Goal: Information Seeking & Learning: Find specific fact

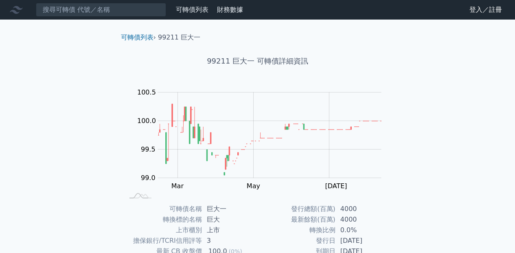
scroll to position [41, 0]
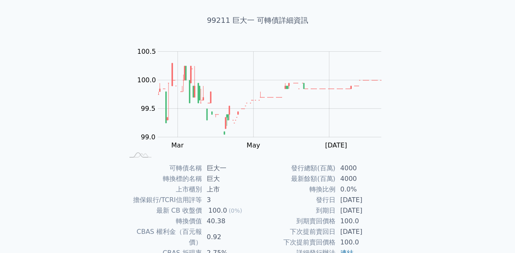
click at [216, 221] on td "40.38" at bounding box center [230, 221] width 56 height 11
copy td "40.38"
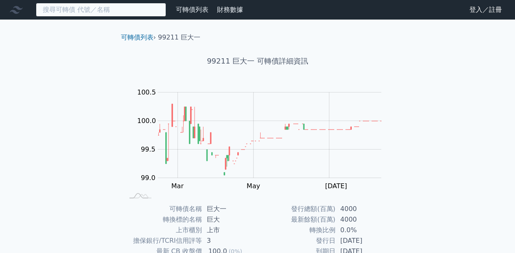
click at [94, 7] on input at bounding box center [101, 10] width 130 height 14
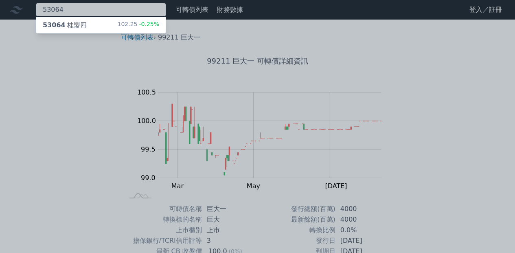
type input "53064"
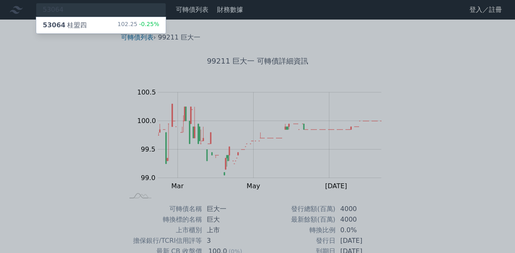
click at [94, 25] on div "53064 桂盟四 102.25 -0.25%" at bounding box center [100, 25] width 129 height 16
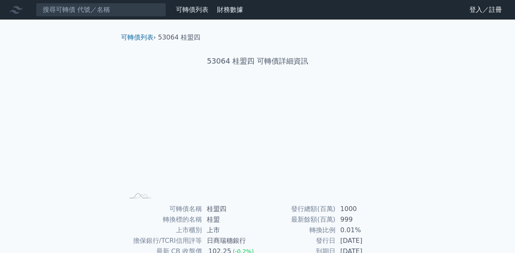
scroll to position [41, 0]
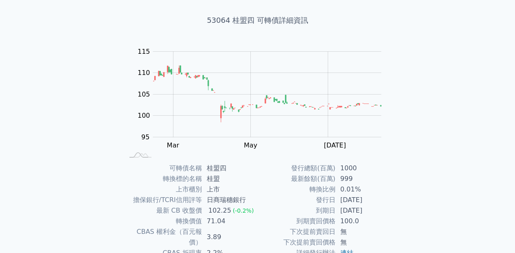
click at [218, 220] on td "71.04" at bounding box center [230, 221] width 56 height 11
copy td "71.04"
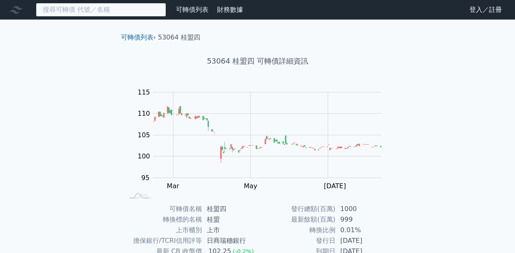
click at [130, 13] on input at bounding box center [101, 10] width 130 height 14
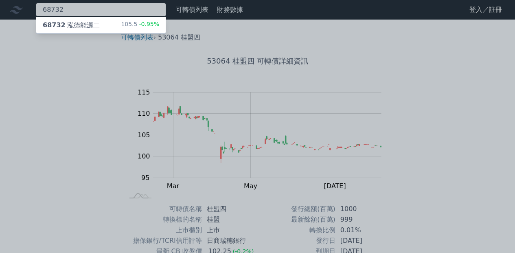
type input "68732"
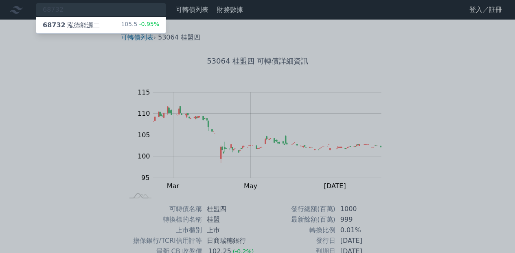
click at [67, 23] on div "68732 泓德能源二" at bounding box center [71, 25] width 57 height 10
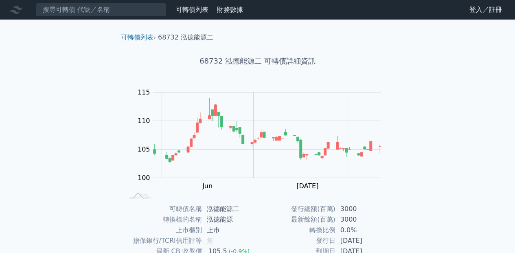
scroll to position [41, 0]
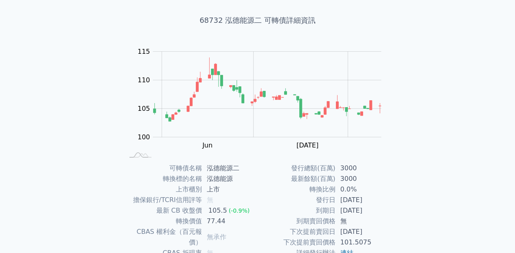
click at [214, 221] on td "77.44" at bounding box center [230, 221] width 56 height 11
copy td "77.44"
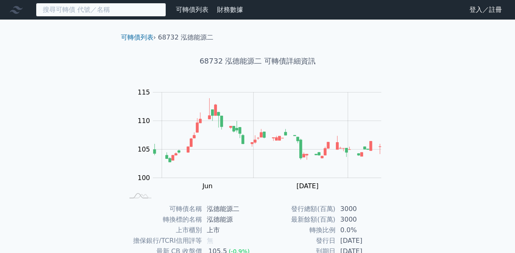
click at [113, 12] on input at bounding box center [101, 10] width 130 height 14
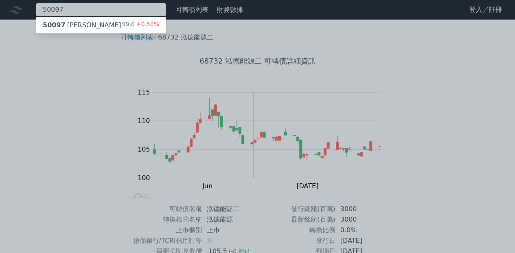
type input "50097"
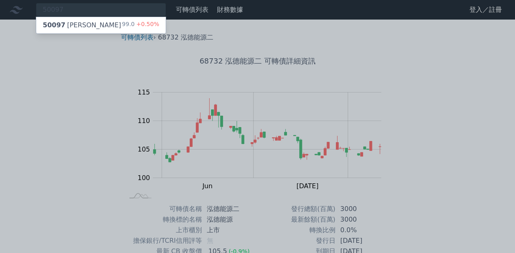
click at [75, 28] on div "50097 [PERSON_NAME]" at bounding box center [82, 25] width 79 height 10
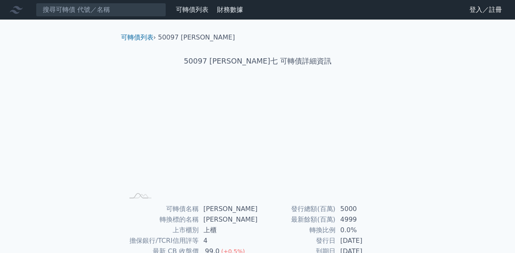
scroll to position [41, 0]
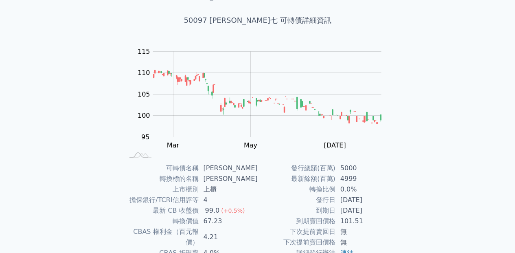
click at [217, 220] on td "67.23" at bounding box center [227, 221] width 59 height 11
copy td "67.23"
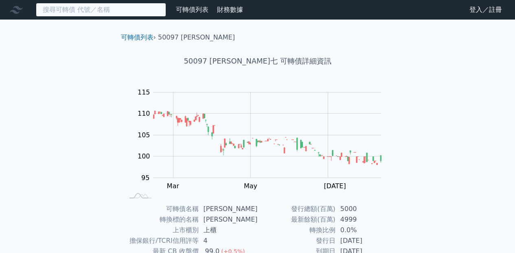
click at [89, 12] on input at bounding box center [101, 10] width 130 height 14
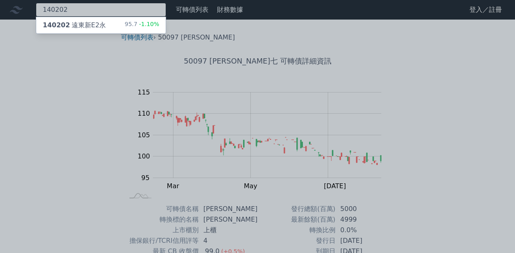
type input "140202"
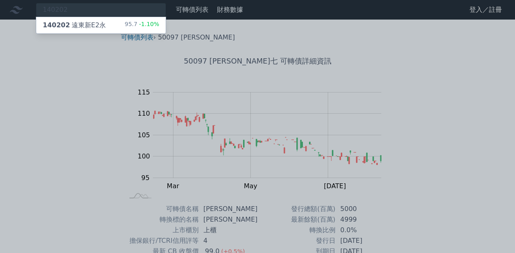
click at [80, 23] on div "140202 遠東新E2[PERSON_NAME]" at bounding box center [74, 25] width 63 height 10
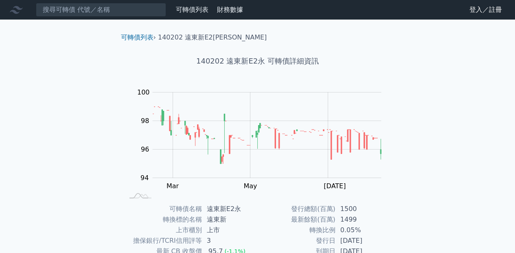
scroll to position [41, 0]
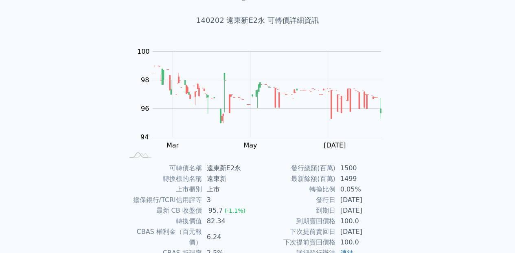
click at [215, 219] on td "82.34" at bounding box center [230, 221] width 56 height 11
copy td "82.34"
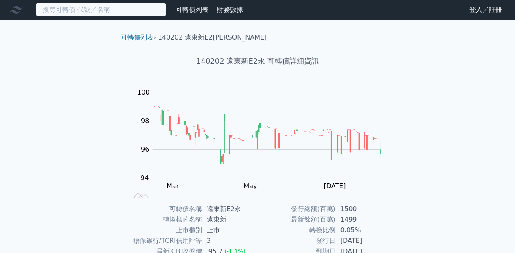
click at [92, 5] on input at bounding box center [101, 10] width 130 height 14
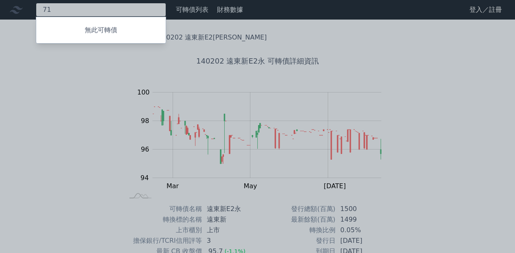
type input "7"
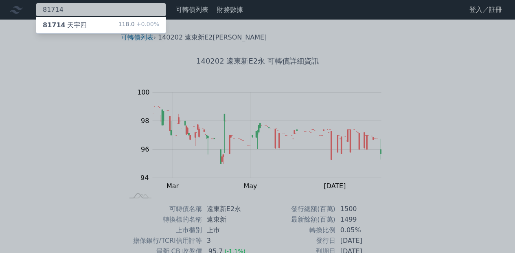
type input "81714"
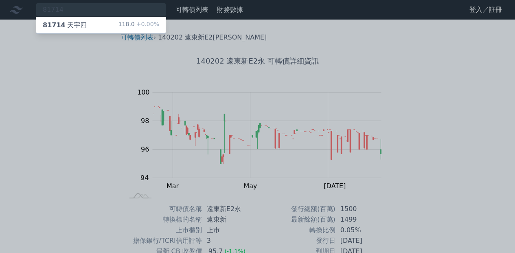
click at [92, 24] on div "81714 天宇四 118.0 +0.00%" at bounding box center [100, 25] width 129 height 16
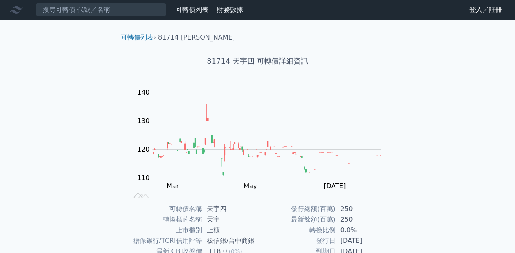
scroll to position [41, 0]
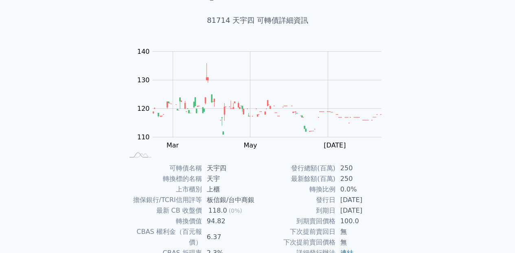
click at [211, 218] on td "94.82" at bounding box center [230, 221] width 56 height 11
copy td "94.82"
